Goal: Task Accomplishment & Management: Use online tool/utility

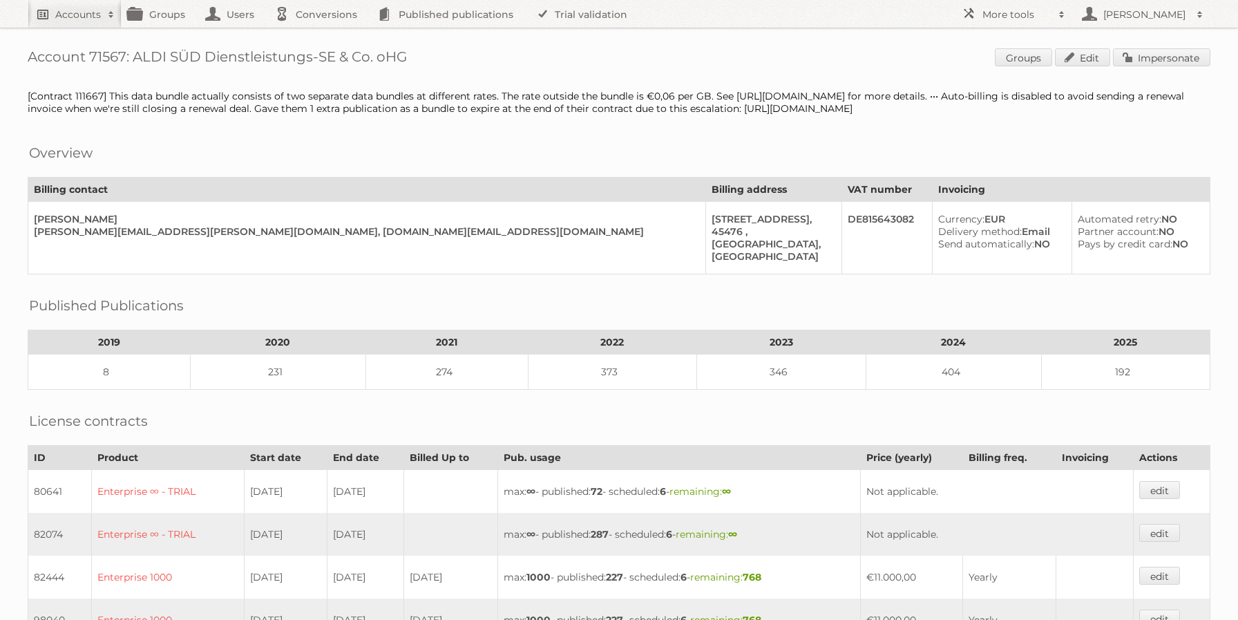
click at [79, 23] on link "Accounts" at bounding box center [75, 14] width 94 height 28
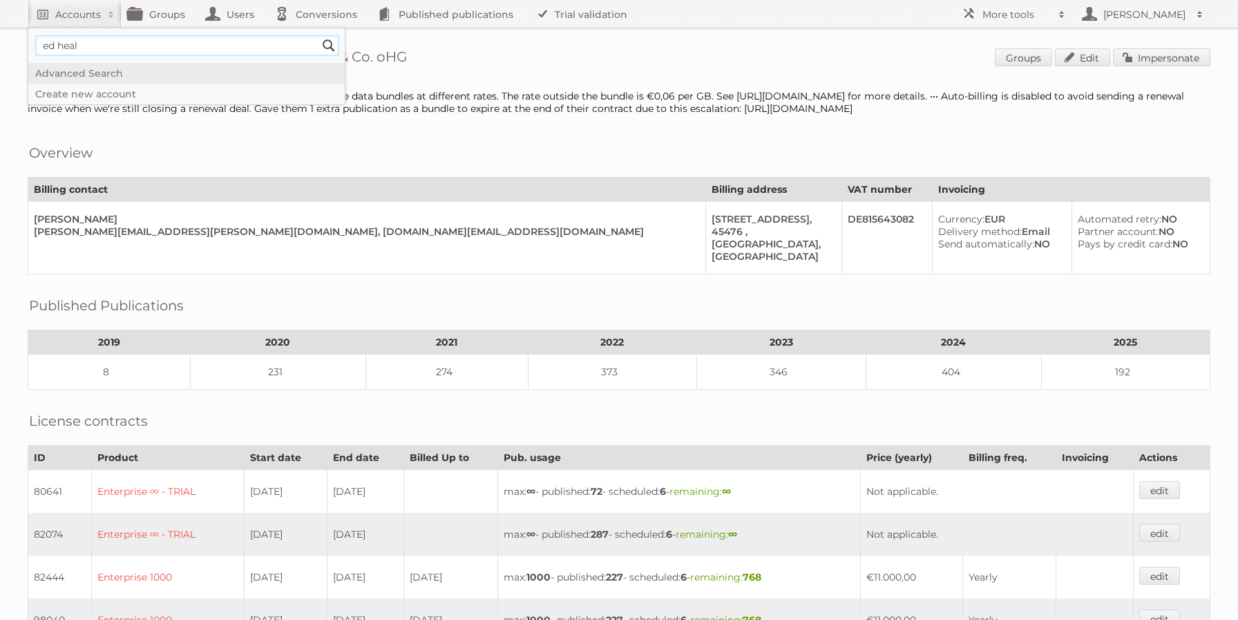
type input"] "ed heal"
click at [319, 35] on input "Search" at bounding box center [329, 45] width 21 height 21
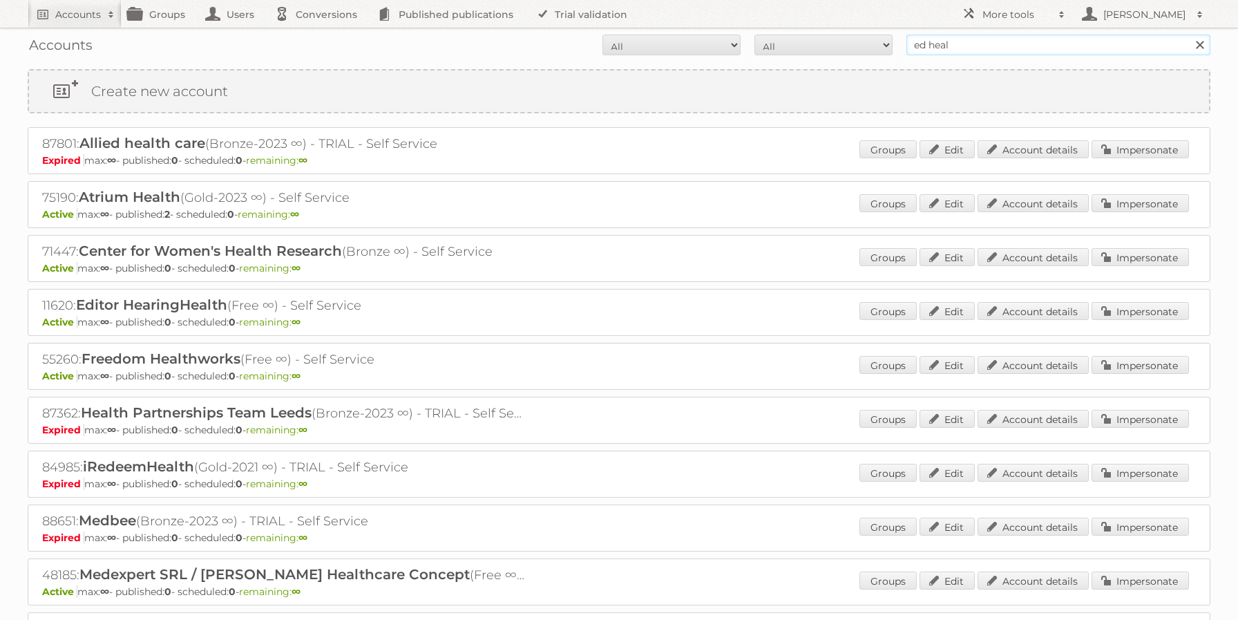
click at [943, 44] on input "ed heal" at bounding box center [1059, 45] width 304 height 21
type input "@netto-online"
click at [1189, 35] on input "Search" at bounding box center [1199, 45] width 21 height 21
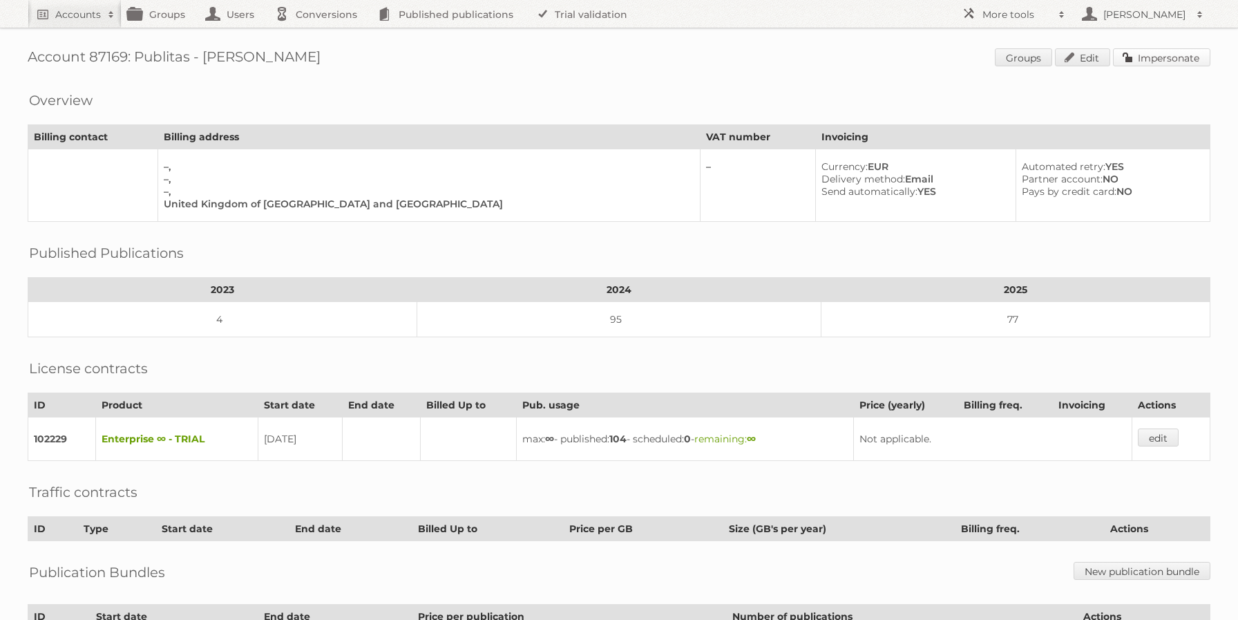
click at [1157, 66] on link "Impersonate" at bounding box center [1161, 57] width 97 height 18
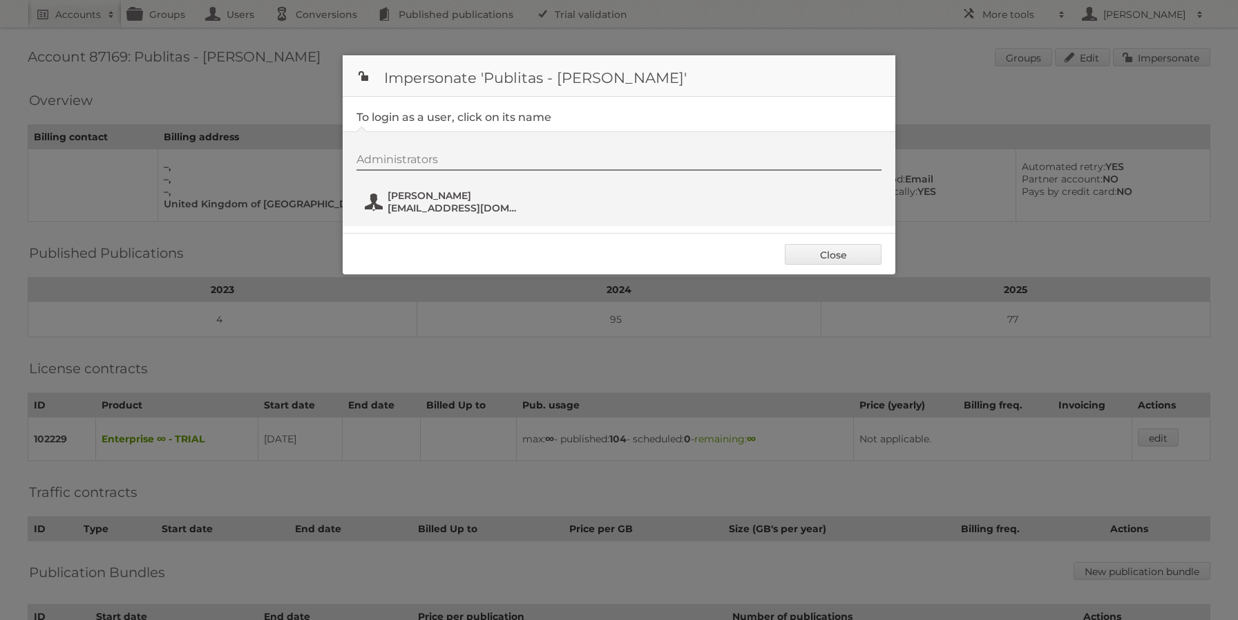
click at [455, 204] on span "ed@publitas.com" at bounding box center [455, 208] width 134 height 12
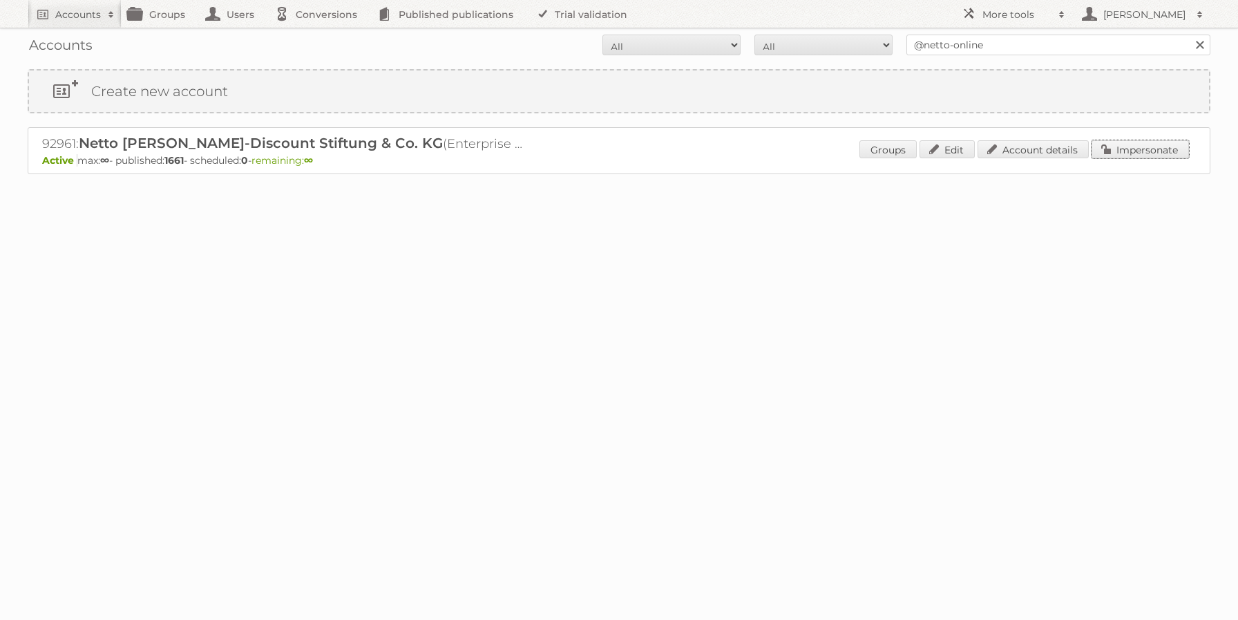
click at [1111, 145] on link "Impersonate" at bounding box center [1140, 149] width 97 height 18
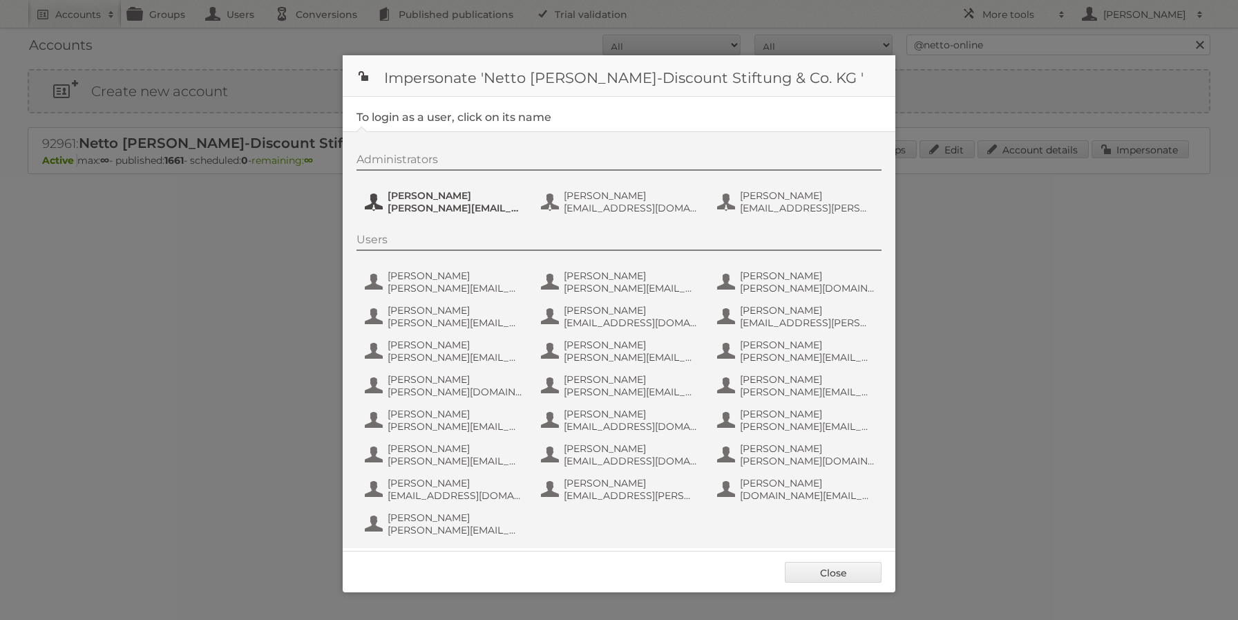
click at [442, 194] on span "Henri Schmidhuber" at bounding box center [455, 195] width 134 height 12
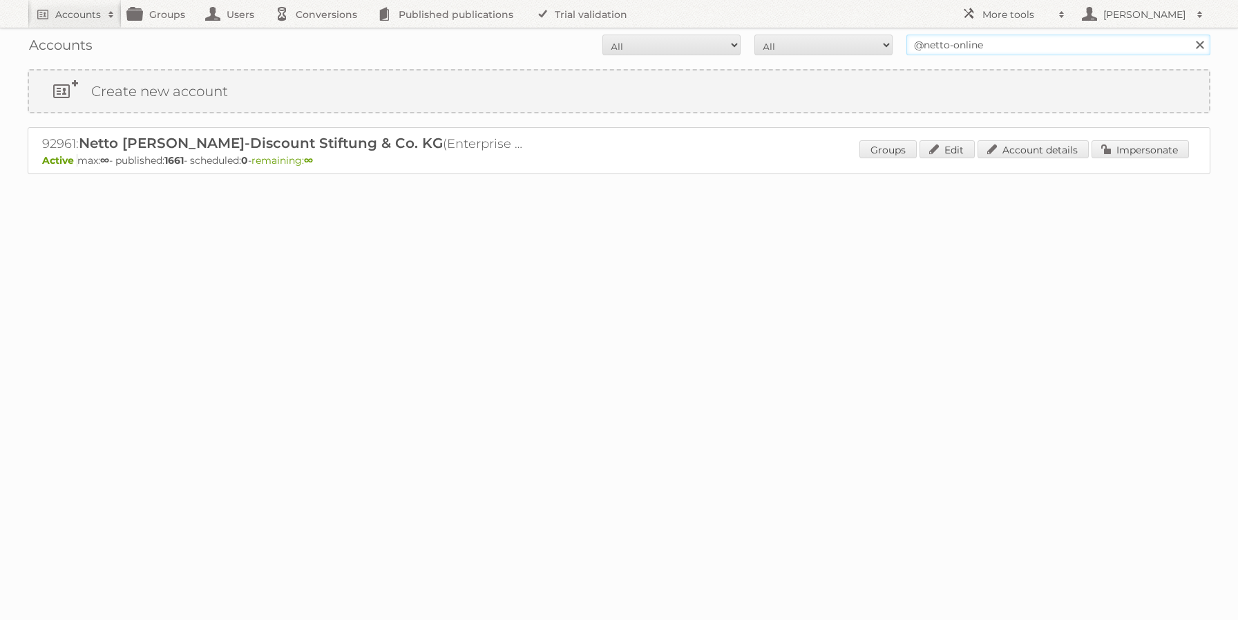
click at [994, 40] on input "@netto-online" at bounding box center [1059, 45] width 304 height 21
type input "ICT edeka"
click at [1189, 35] on input "Search" at bounding box center [1199, 45] width 21 height 21
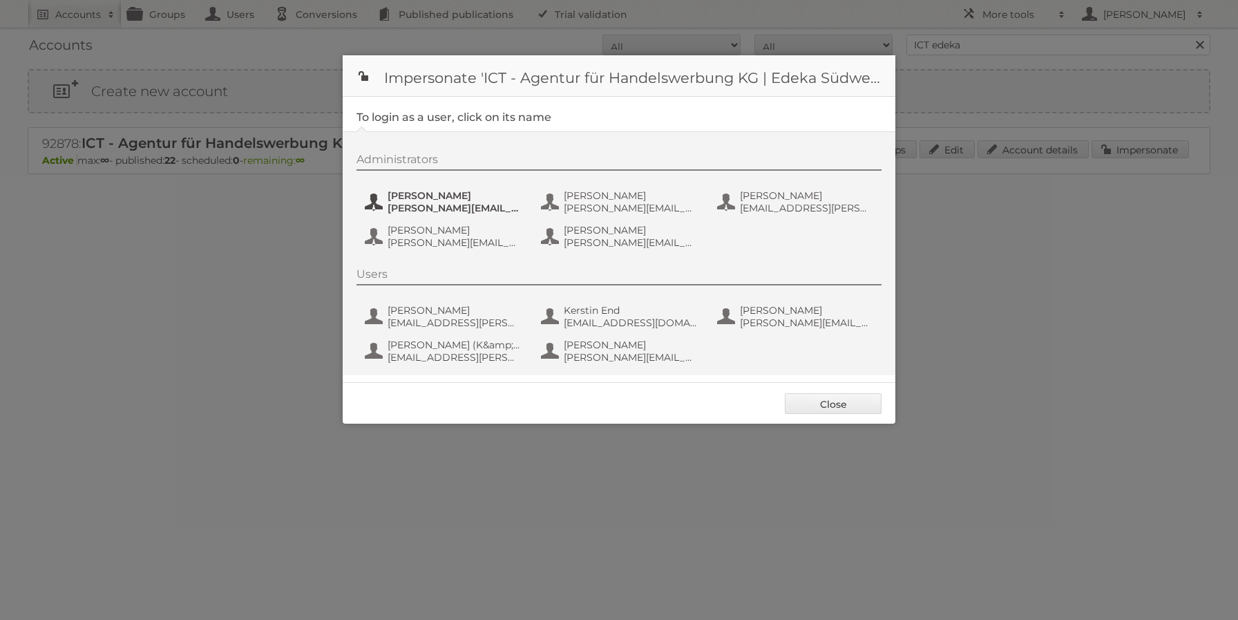
click at [428, 206] on span "[PERSON_NAME][EMAIL_ADDRESS][PERSON_NAME][DOMAIN_NAME]" at bounding box center [455, 208] width 134 height 12
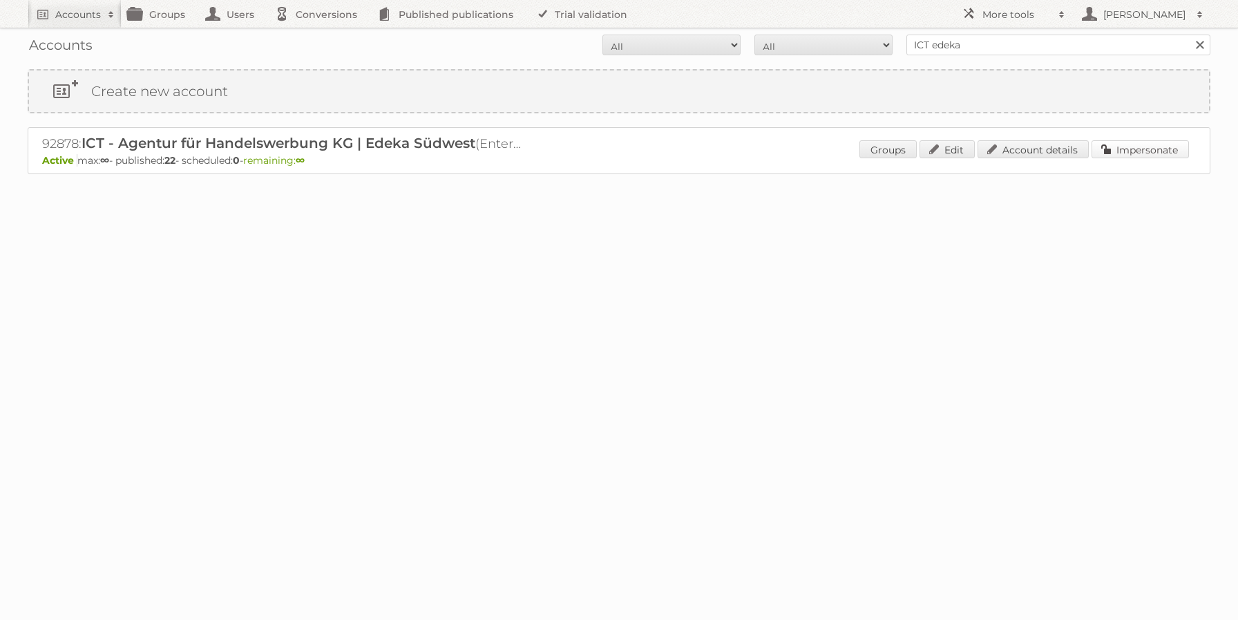
click at [1120, 148] on link "Impersonate" at bounding box center [1140, 149] width 97 height 18
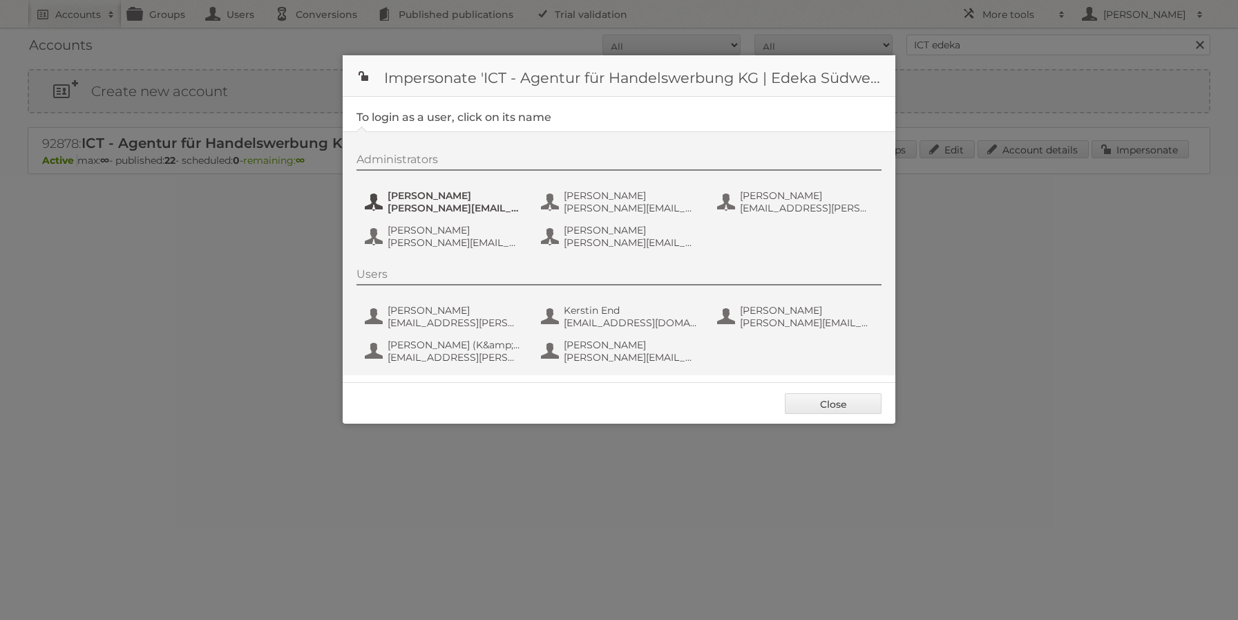
click at [452, 206] on span "[PERSON_NAME][EMAIL_ADDRESS][PERSON_NAME][DOMAIN_NAME]" at bounding box center [455, 208] width 134 height 12
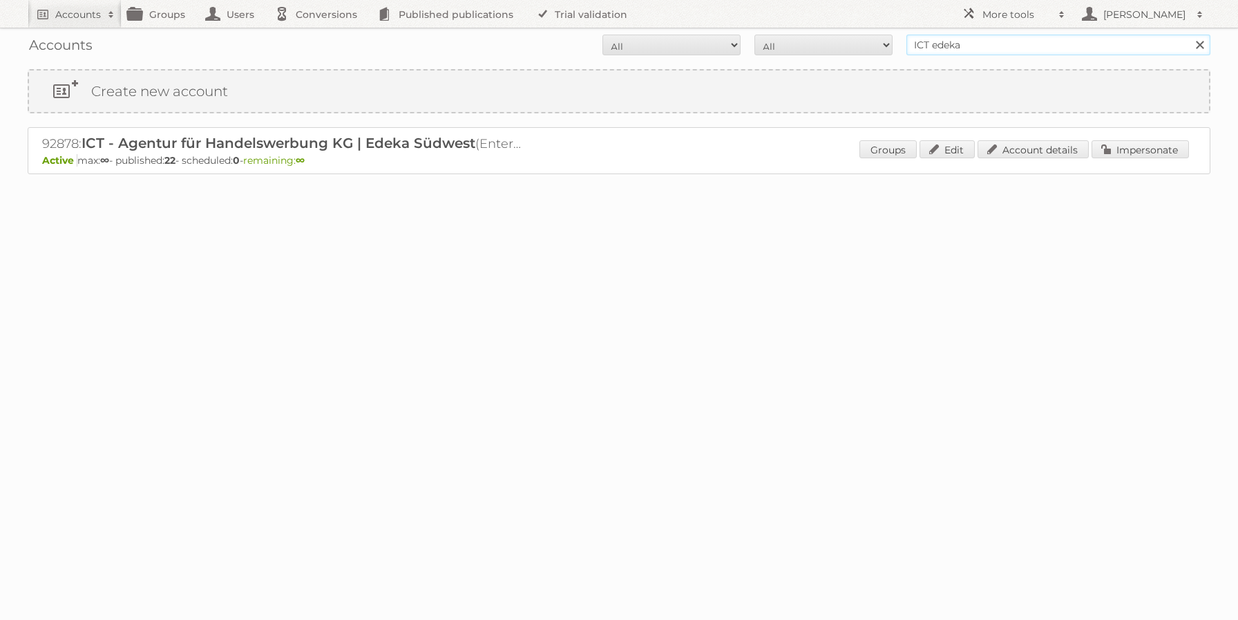
click at [968, 37] on input "ICT edeka" at bounding box center [1059, 45] width 304 height 21
type input "netto-online"
click at [1189, 35] on input "Search" at bounding box center [1199, 45] width 21 height 21
click at [1135, 145] on link "Impersonate" at bounding box center [1140, 149] width 97 height 18
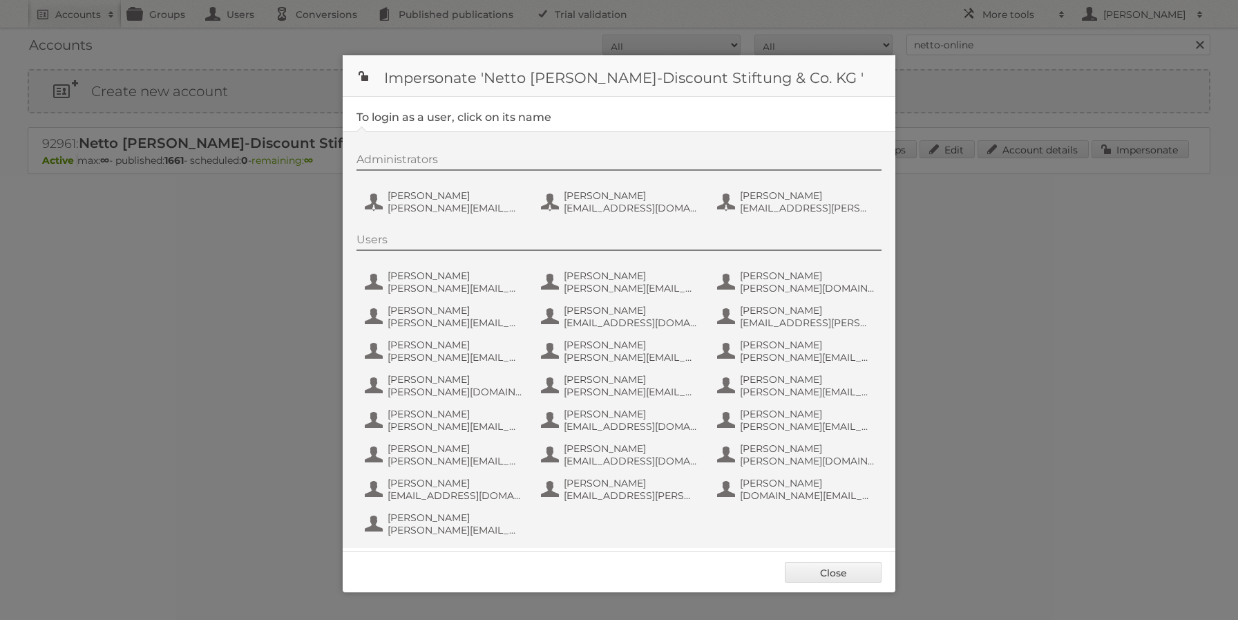
click at [413, 218] on div "Administrators [PERSON_NAME] [PERSON_NAME][EMAIL_ADDRESS][DOMAIN_NAME] [PERSON_…" at bounding box center [626, 186] width 539 height 66
click at [430, 199] on span "[PERSON_NAME]" at bounding box center [455, 195] width 134 height 12
